Goal: Task Accomplishment & Management: Manage account settings

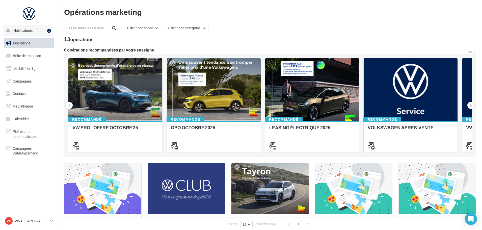
click at [34, 29] on button "Notifications 1" at bounding box center [28, 30] width 50 height 11
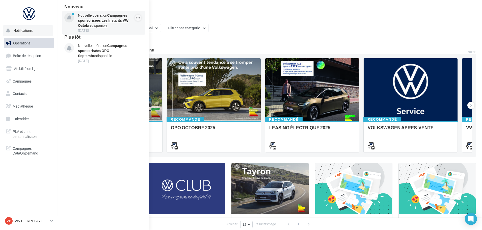
click at [138, 18] on icon "button" at bounding box center [138, 18] width 4 height 6
click at [136, 25] on button "Archiver" at bounding box center [113, 28] width 55 height 12
click at [140, 17] on icon "button" at bounding box center [138, 18] width 4 height 6
click at [137, 27] on button "Archiver" at bounding box center [113, 28] width 55 height 12
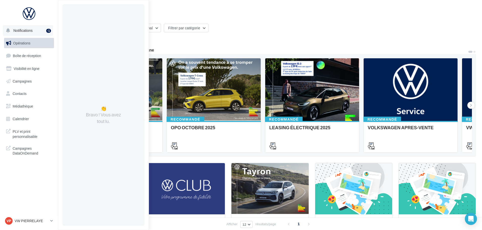
click at [36, 175] on nav "Notifications -1 👏 Bravo ! Vous avez tout lu. Opérations Boîte de réception Vis…" at bounding box center [29, 115] width 58 height 230
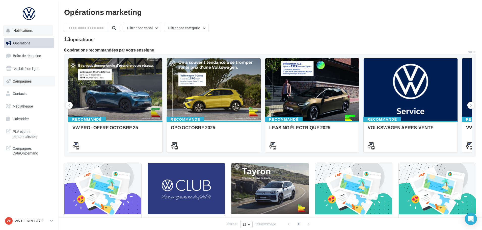
click at [24, 79] on span "Campagnes" at bounding box center [22, 81] width 19 height 4
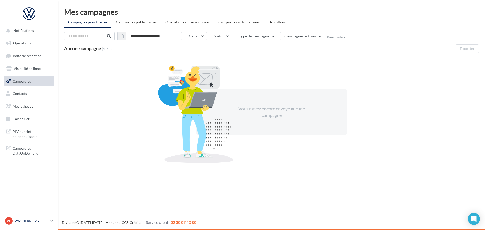
click at [25, 224] on div "VP VW PIERRELAYE vw-pie-gvf" at bounding box center [26, 221] width 43 height 8
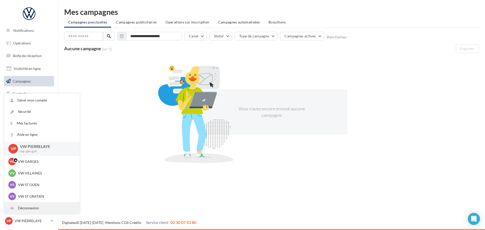
click at [32, 208] on div "Déconnexion" at bounding box center [41, 207] width 75 height 11
